Goal: Task Accomplishment & Management: Manage account settings

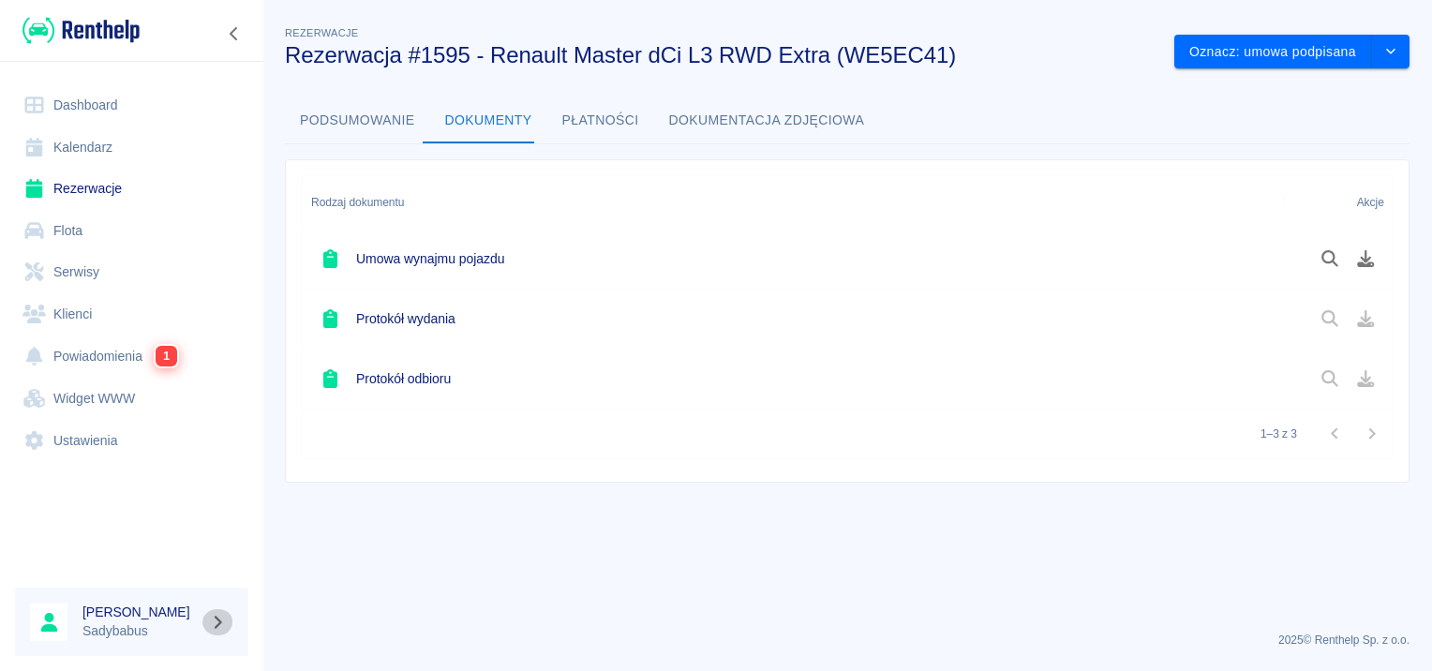
click at [216, 623] on icon "button" at bounding box center [218, 622] width 22 height 17
click at [57, 530] on div at bounding box center [716, 335] width 1432 height 671
click at [98, 420] on link "Ustawienia" at bounding box center [131, 441] width 233 height 42
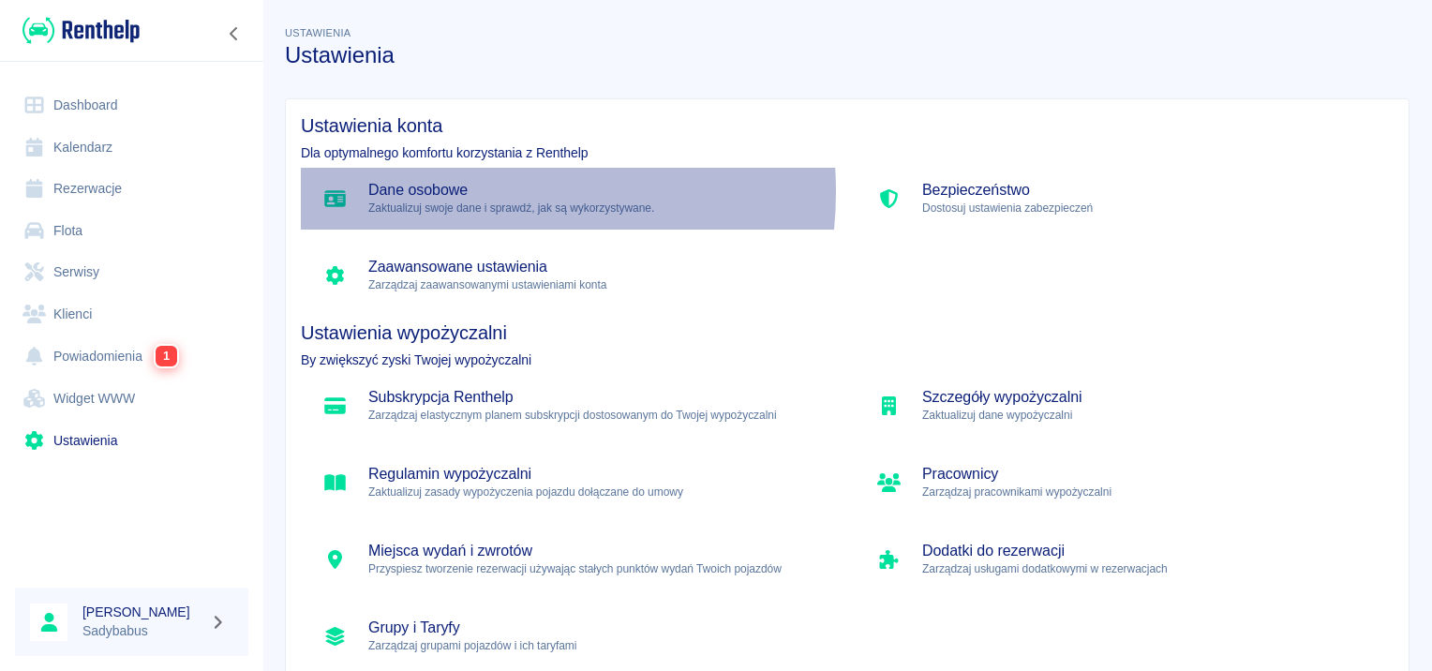
click at [441, 191] on h5 "Dane osobowe" at bounding box center [596, 190] width 457 height 19
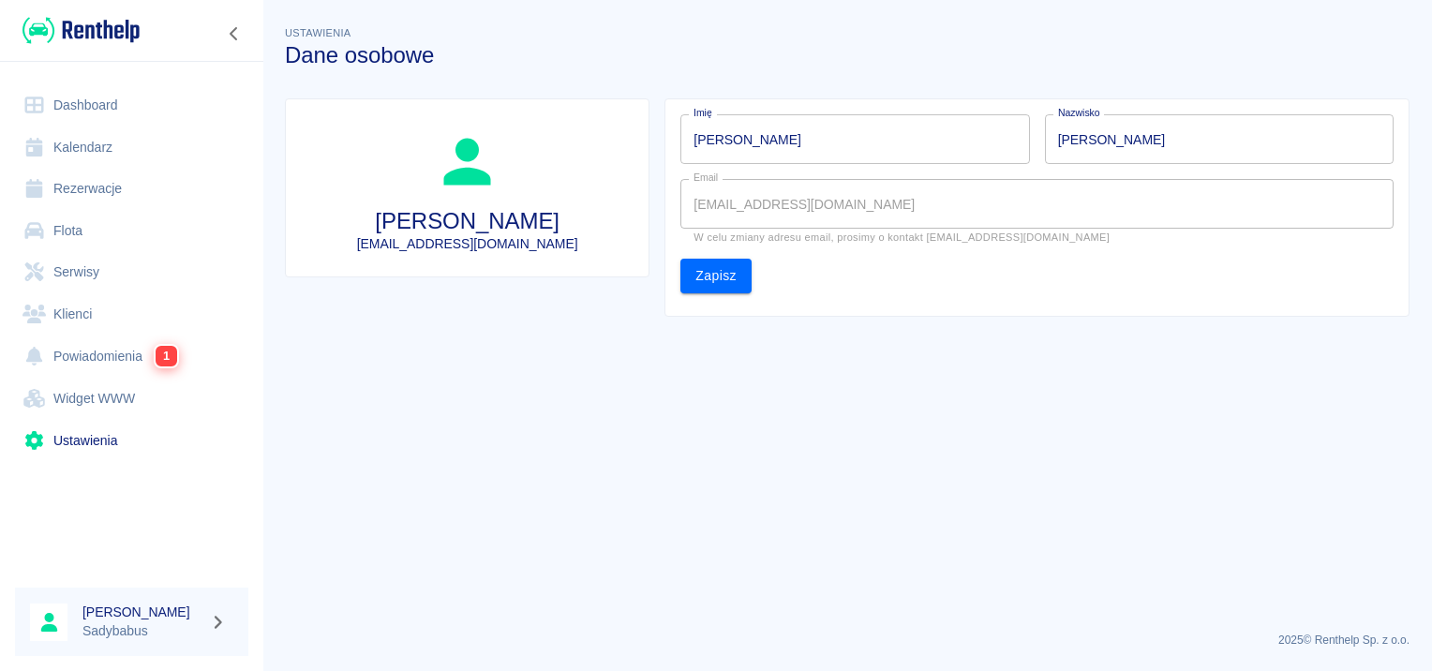
click at [891, 146] on input "[PERSON_NAME]" at bounding box center [855, 139] width 349 height 50
click at [411, 487] on main "Ustawienia Dane osobowe [PERSON_NAME] [EMAIL_ADDRESS][DOMAIN_NAME] Imię [PERSON…" at bounding box center [847, 319] width 1170 height 594
